Goal: Task Accomplishment & Management: Manage account settings

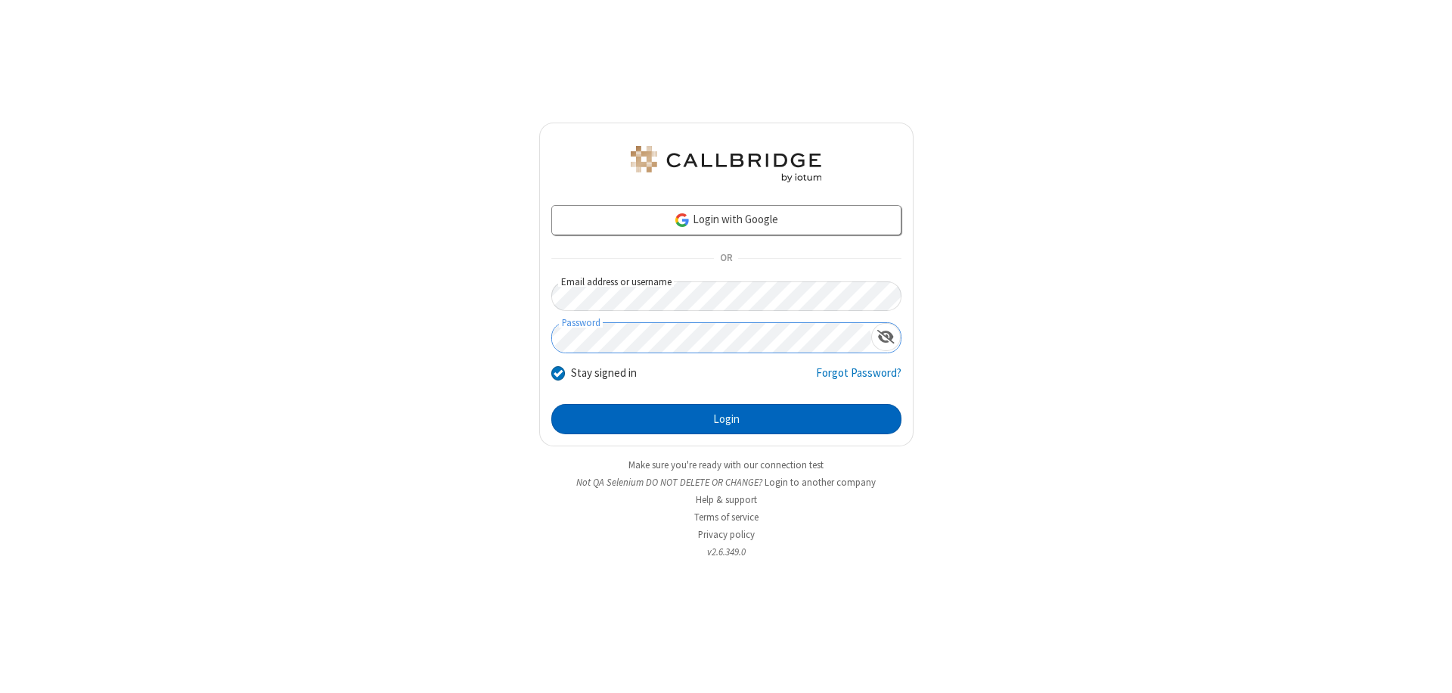
click at [726, 419] on button "Login" at bounding box center [726, 419] width 350 height 30
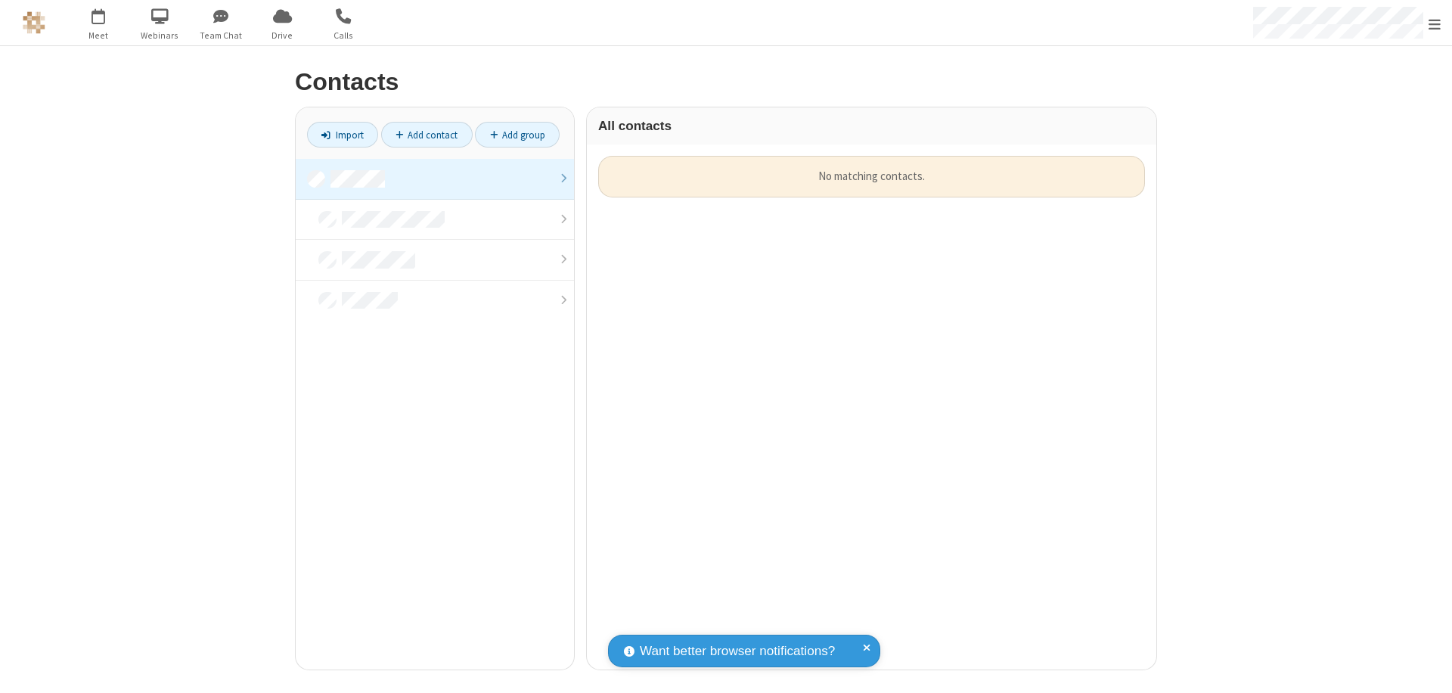
scroll to position [513, 558]
click at [435, 178] on link at bounding box center [435, 179] width 278 height 41
click at [426, 135] on link "Add contact" at bounding box center [426, 135] width 91 height 26
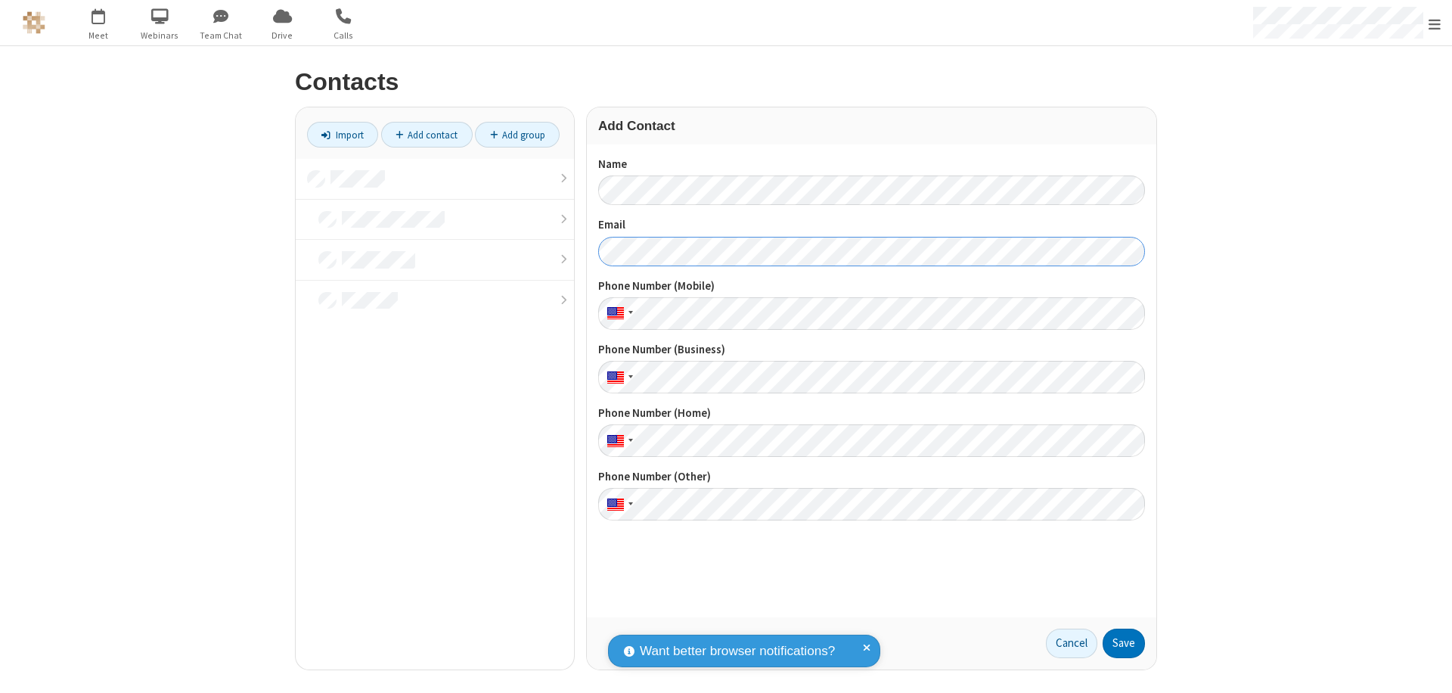
click at [1124, 643] on button "Save" at bounding box center [1123, 643] width 42 height 30
